Goal: Navigation & Orientation: Find specific page/section

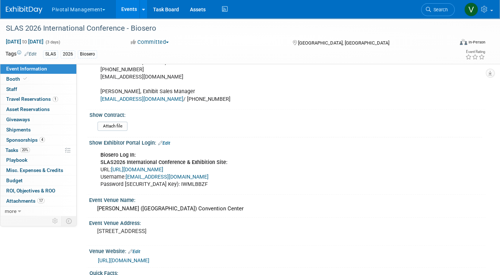
click at [136, 9] on link "Events" at bounding box center [129, 9] width 27 height 18
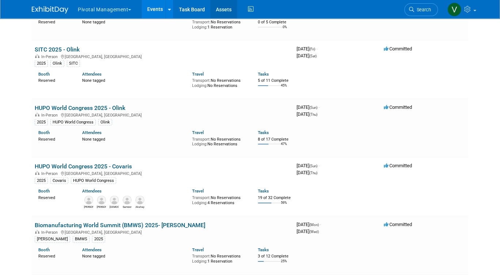
scroll to position [1567, 0]
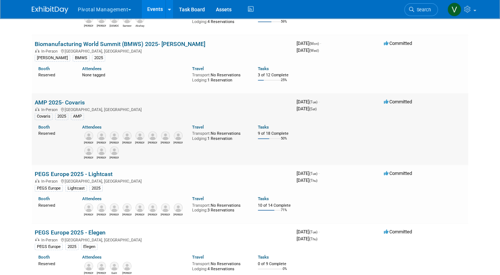
click at [65, 106] on link "AMP 2025- Covaris" at bounding box center [60, 102] width 50 height 7
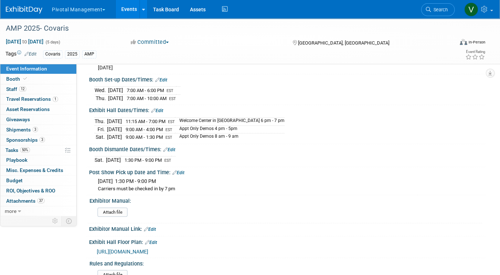
scroll to position [1071, 0]
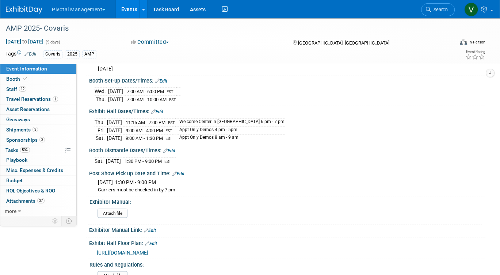
click at [130, 10] on link "Events" at bounding box center [129, 9] width 27 height 18
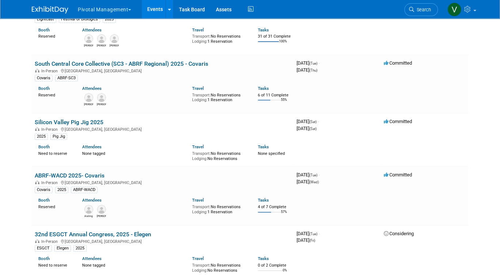
scroll to position [1567, 0]
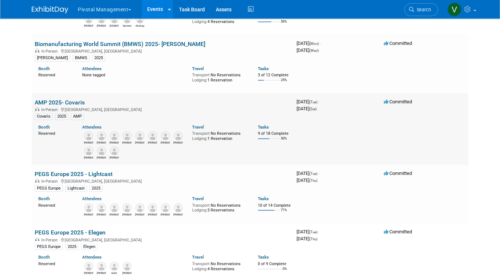
click at [152, 140] on img at bounding box center [152, 135] width 9 height 9
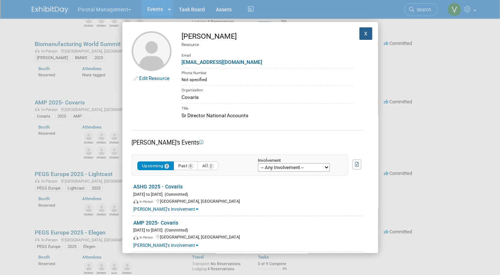
click at [367, 32] on button "X" at bounding box center [365, 33] width 13 height 12
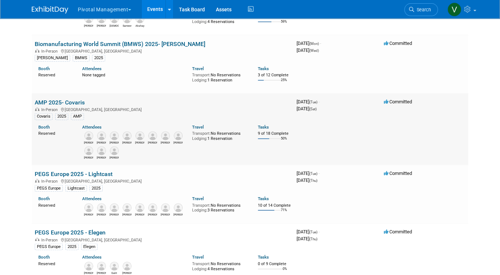
click at [67, 106] on link "AMP 2025- Covaris" at bounding box center [60, 102] width 50 height 7
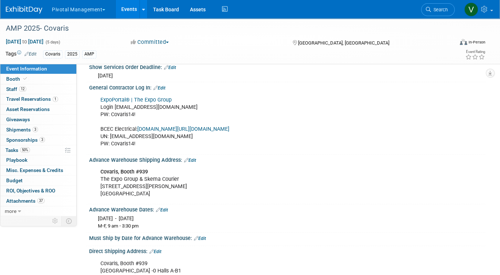
scroll to position [833, 0]
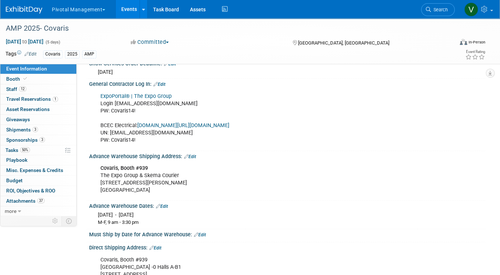
click at [146, 93] on link "ExpoPortal® | The Expo Group" at bounding box center [135, 96] width 71 height 6
drag, startPoint x: 112, startPoint y: 139, endPoint x: 131, endPoint y: 139, distance: 18.6
click at [131, 139] on div "ExpoPortal® | The Expo Group Login [EMAIL_ADDRESS][DOMAIN_NAME] PW: [SECURITY_D…" at bounding box center [251, 118] width 313 height 59
drag, startPoint x: 112, startPoint y: 138, endPoint x: 138, endPoint y: 139, distance: 25.6
click at [138, 139] on div "ExpoPortal® | The Expo Group Login [EMAIL_ADDRESS][DOMAIN_NAME] PW: [SECURITY_D…" at bounding box center [251, 118] width 313 height 59
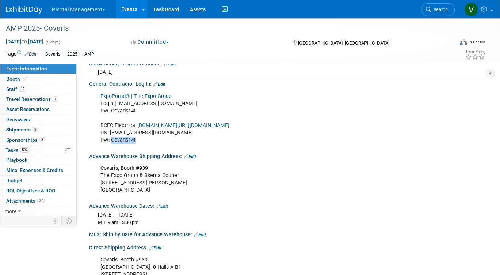
copy div "Covaris14!"
